Goal: Task Accomplishment & Management: Manage account settings

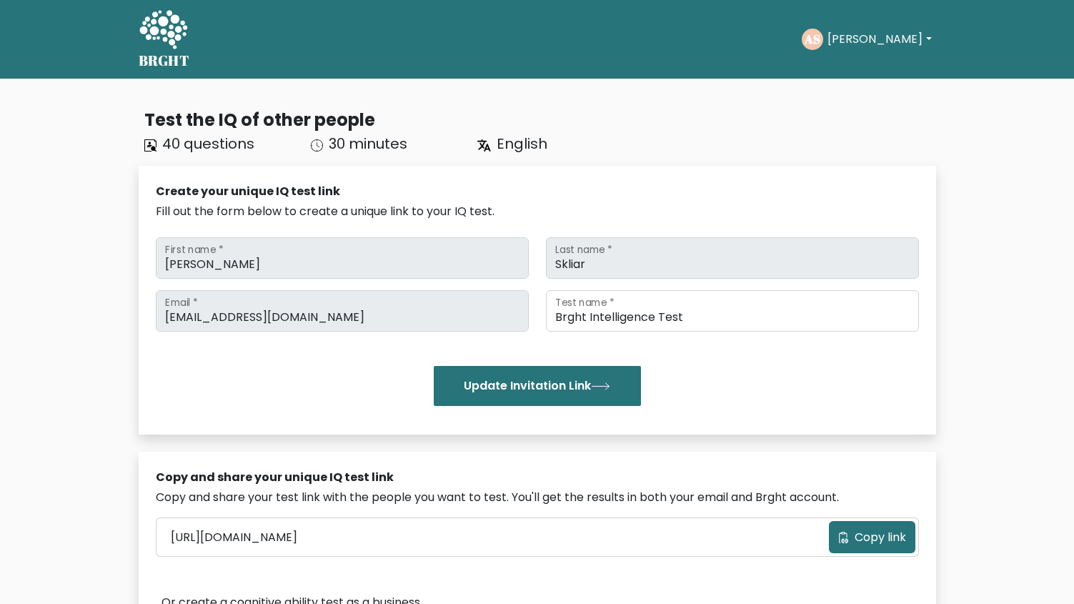
click at [847, 41] on button "[PERSON_NAME]" at bounding box center [879, 39] width 112 height 19
click at [851, 87] on link "Profile" at bounding box center [858, 92] width 113 height 23
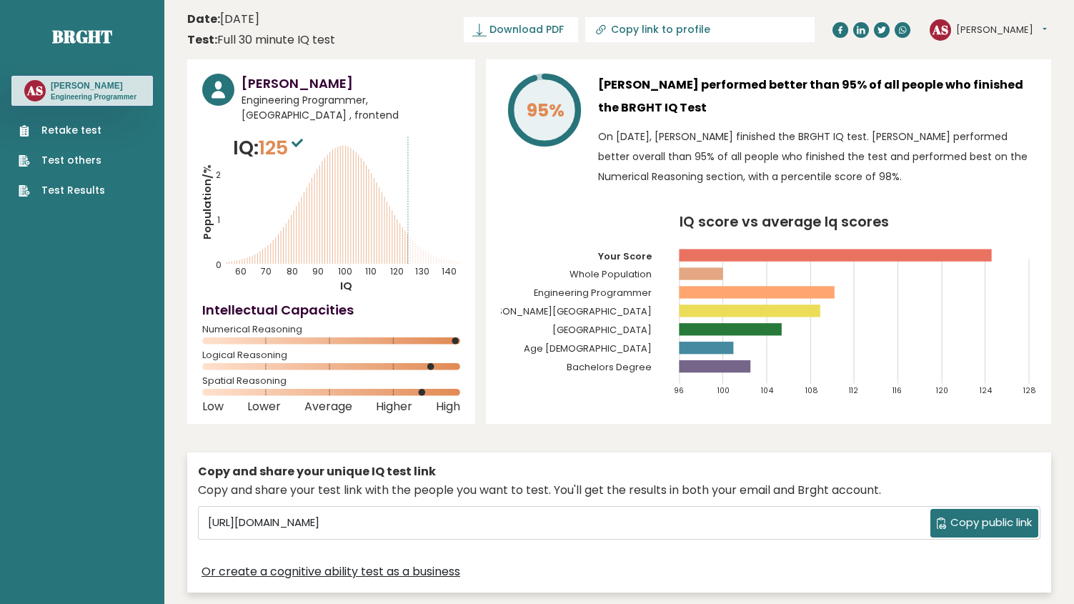
click at [393, 21] on header "Date: [DATE] Test: Full 30 minute IQ test Download PDF Downloading... Downloadi…" at bounding box center [619, 29] width 864 height 45
drag, startPoint x: 37, startPoint y: 506, endPoint x: 181, endPoint y: 599, distance: 171.4
